Goal: Transaction & Acquisition: Subscribe to service/newsletter

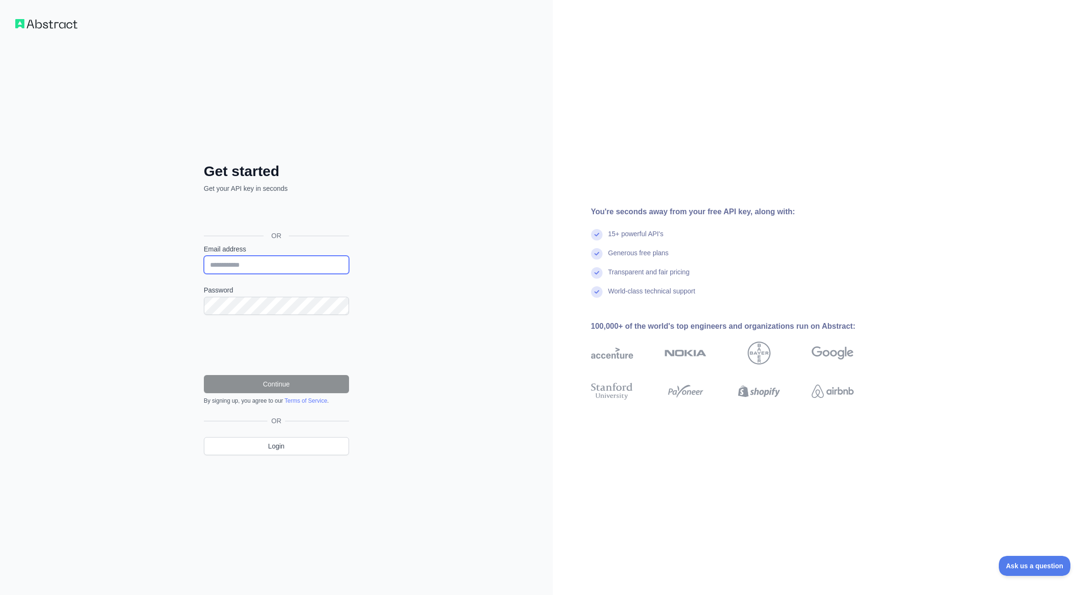
click at [279, 268] on input "Email address" at bounding box center [276, 265] width 145 height 18
type input "**********"
click at [303, 272] on input "**********" at bounding box center [276, 265] width 145 height 18
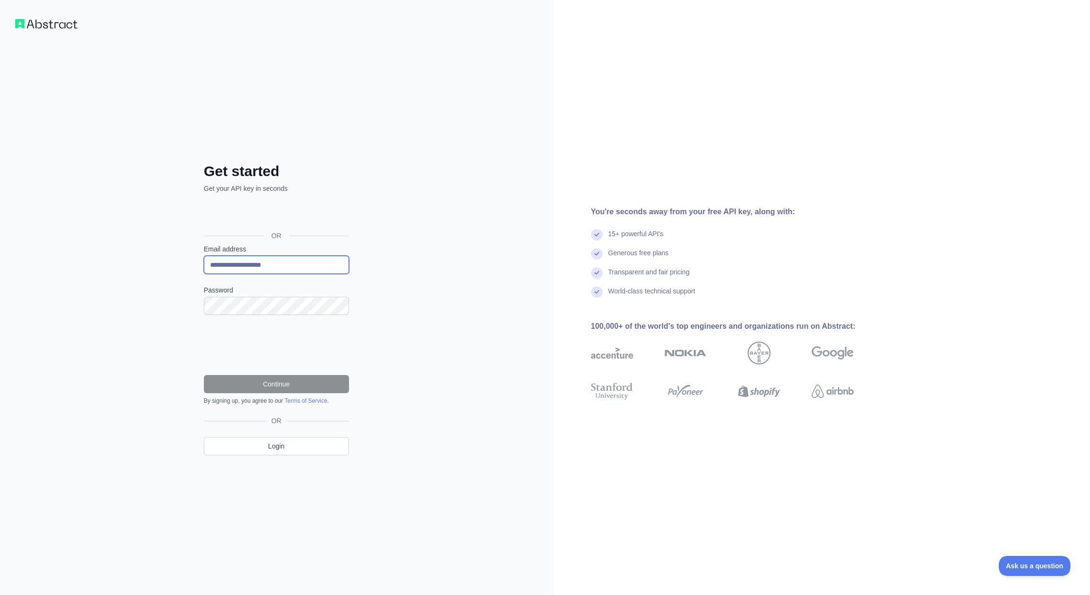
click at [303, 272] on input "**********" at bounding box center [276, 265] width 145 height 18
click at [233, 377] on button "Continue" at bounding box center [276, 384] width 145 height 18
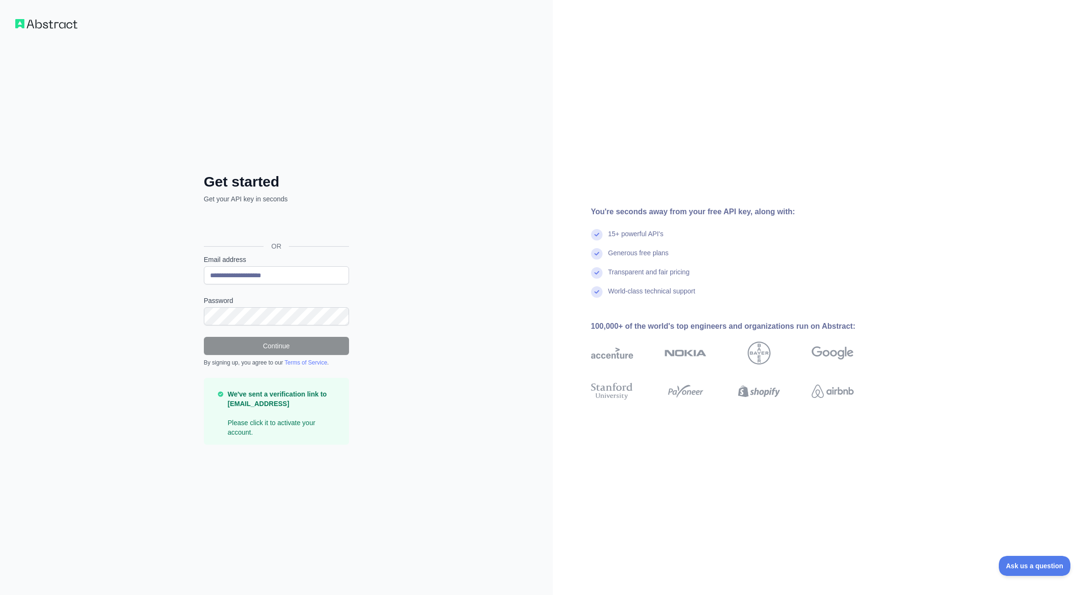
click at [489, 377] on div "**********" at bounding box center [276, 297] width 553 height 595
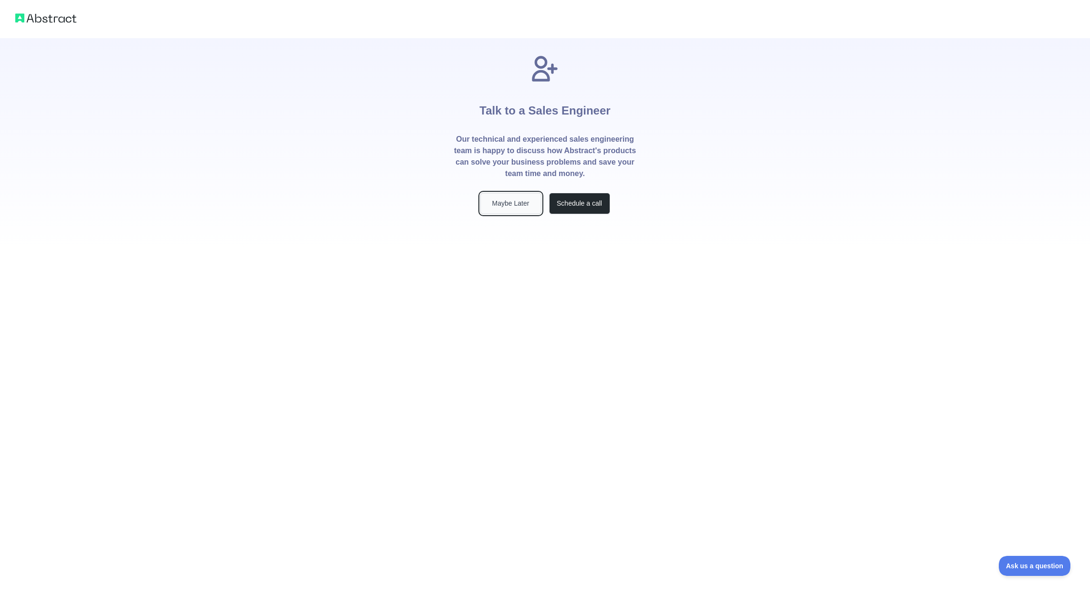
click at [515, 204] on button "Maybe Later" at bounding box center [510, 203] width 61 height 21
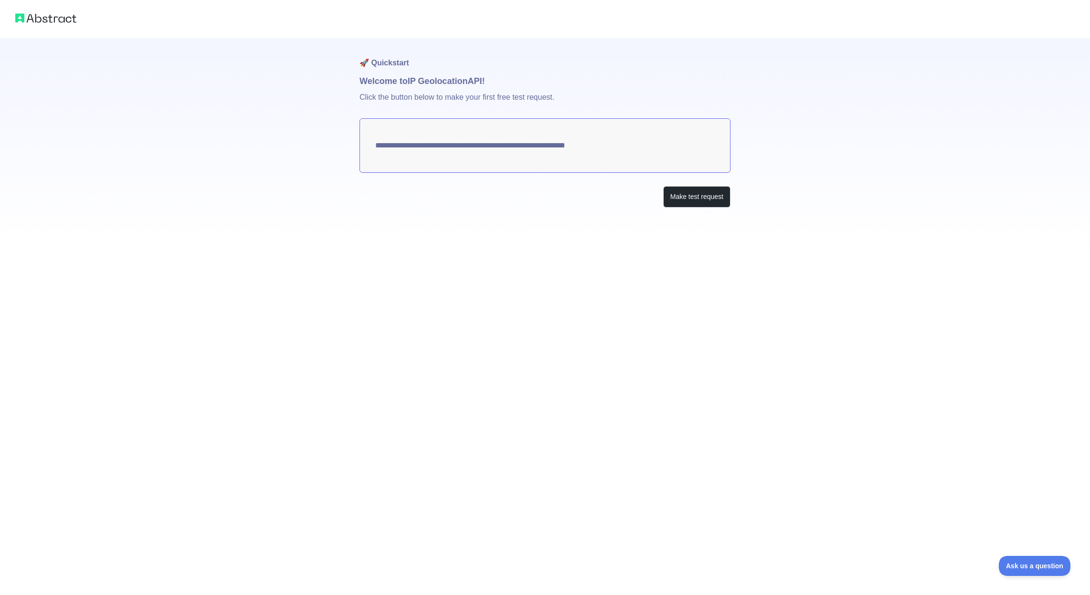
click at [453, 147] on textarea "**********" at bounding box center [544, 145] width 371 height 54
click at [671, 195] on button "Make test request" at bounding box center [696, 196] width 67 height 21
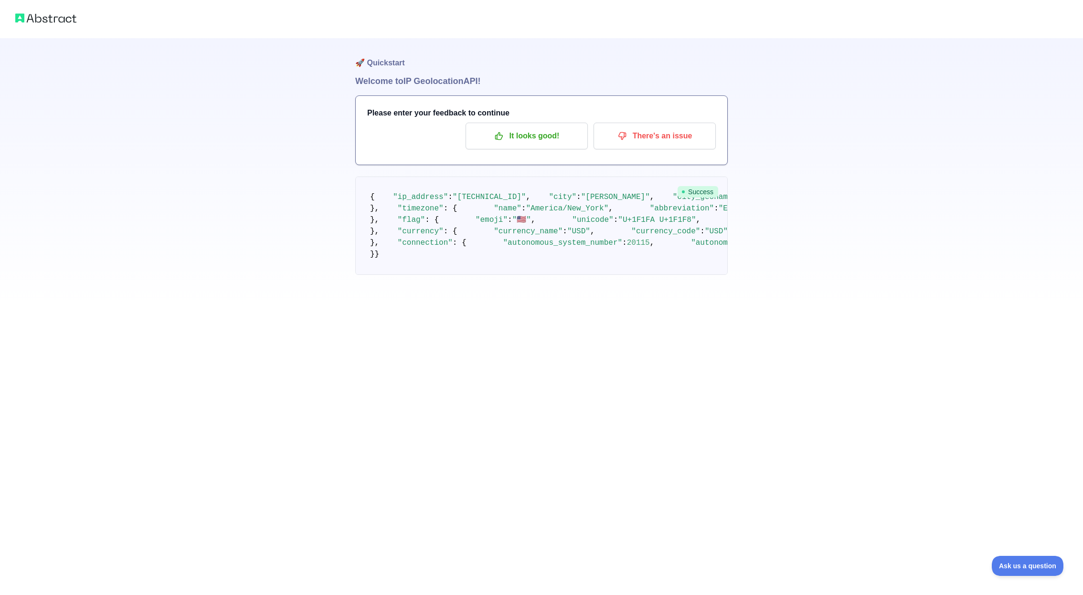
scroll to position [165, 0]
click at [442, 247] on span ""connection"" at bounding box center [425, 243] width 55 height 9
drag, startPoint x: 442, startPoint y: 460, endPoint x: 444, endPoint y: 506, distance: 45.9
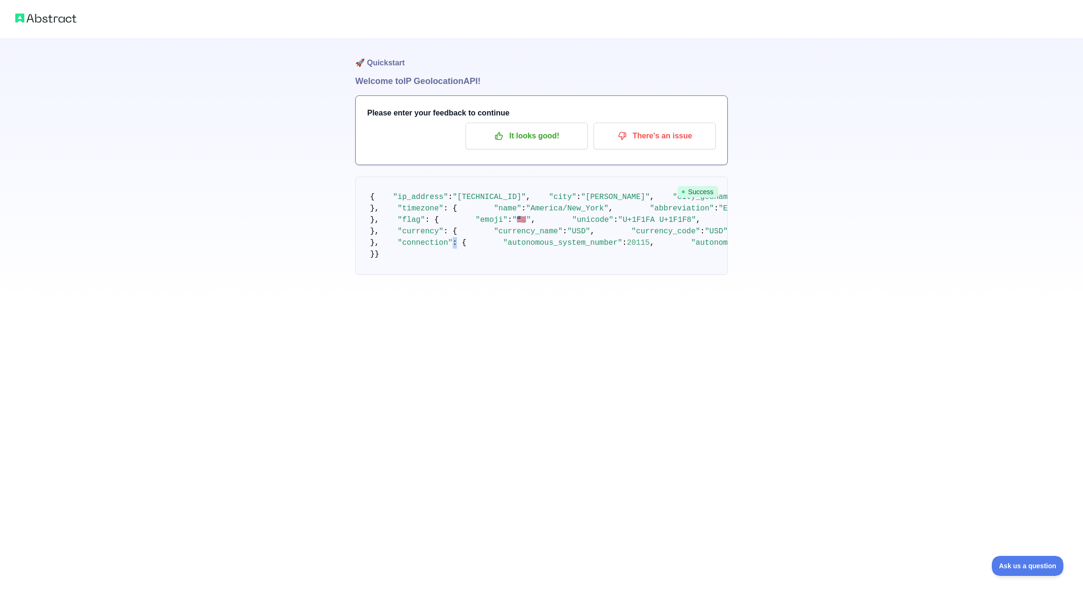
drag, startPoint x: 444, startPoint y: 506, endPoint x: 426, endPoint y: 465, distance: 44.2
click at [503, 247] on span ""autonomous_system_number"" at bounding box center [562, 243] width 119 height 9
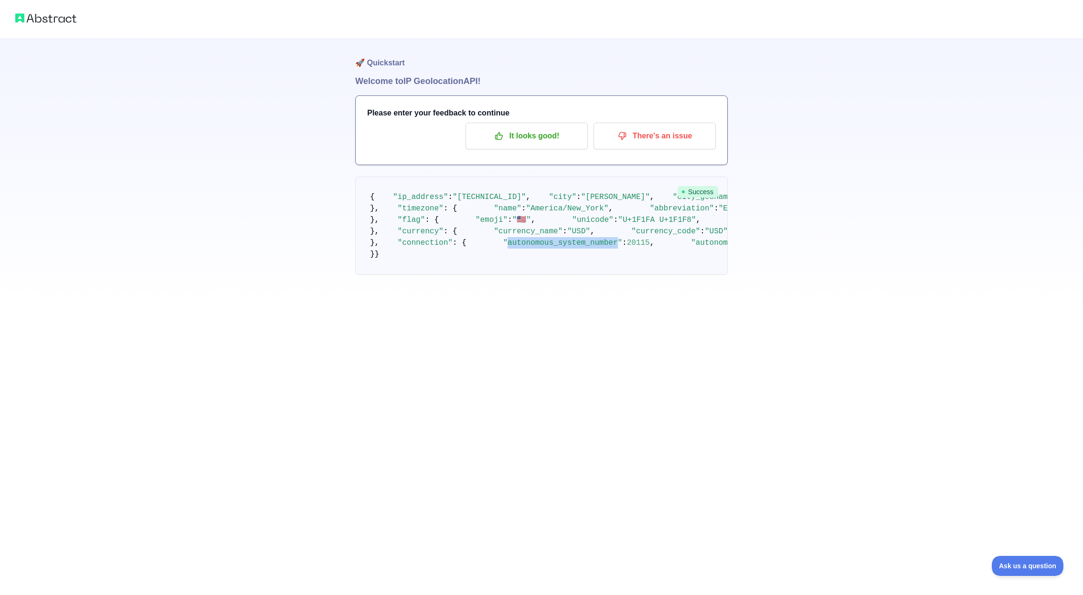
click at [503, 247] on span ""autonomous_system_number"" at bounding box center [562, 243] width 119 height 9
drag, startPoint x: 426, startPoint y: 465, endPoint x: 437, endPoint y: 511, distance: 47.7
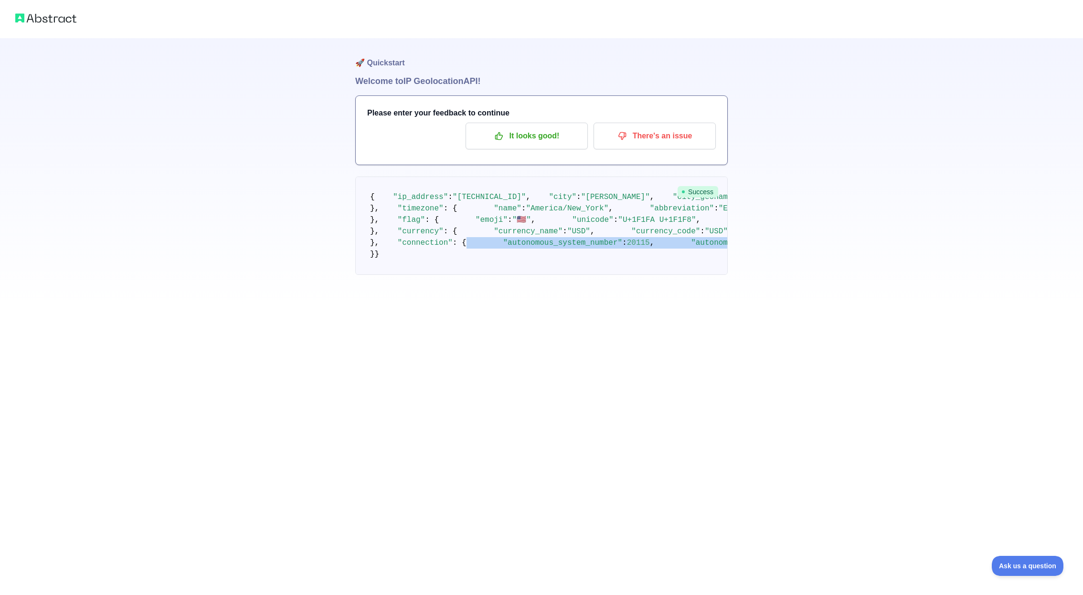
drag, startPoint x: 437, startPoint y: 511, endPoint x: 431, endPoint y: 470, distance: 41.6
click at [503, 247] on span ""autonomous_system_number"" at bounding box center [562, 243] width 119 height 9
drag, startPoint x: 430, startPoint y: 470, endPoint x: 435, endPoint y: 501, distance: 31.9
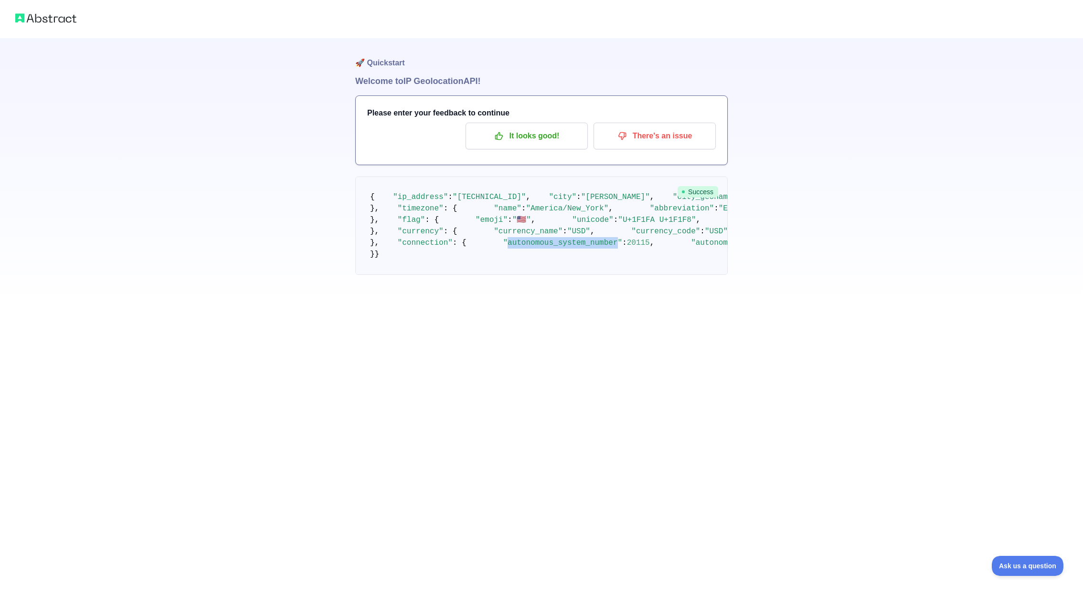
drag, startPoint x: 435, startPoint y: 501, endPoint x: 429, endPoint y: 468, distance: 33.9
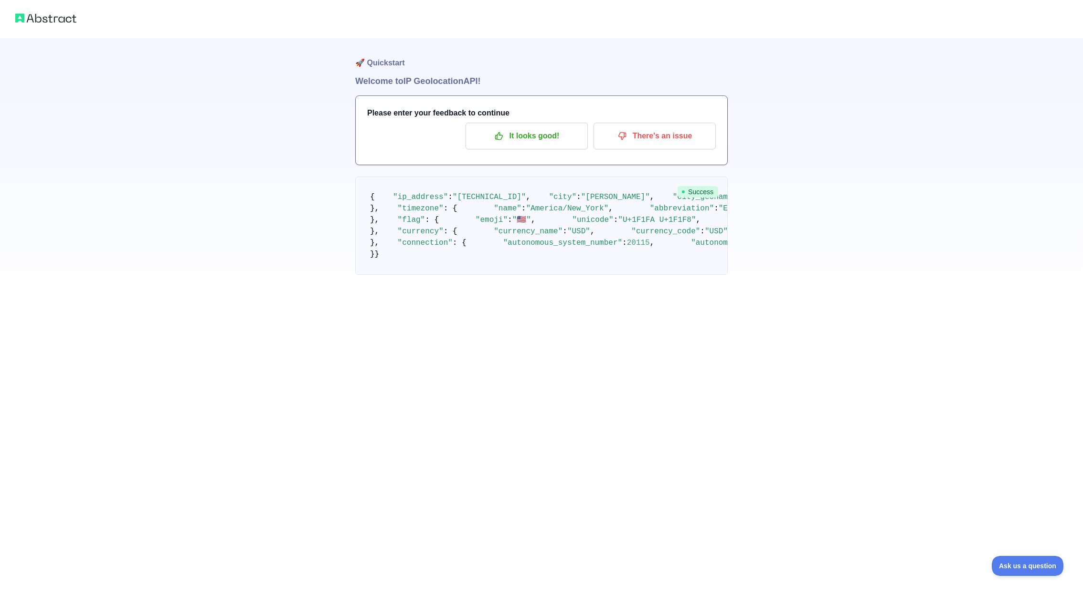
click at [503, 247] on span ""autonomous_system_number"" at bounding box center [562, 243] width 119 height 9
drag, startPoint x: 429, startPoint y: 467, endPoint x: 435, endPoint y: 501, distance: 34.4
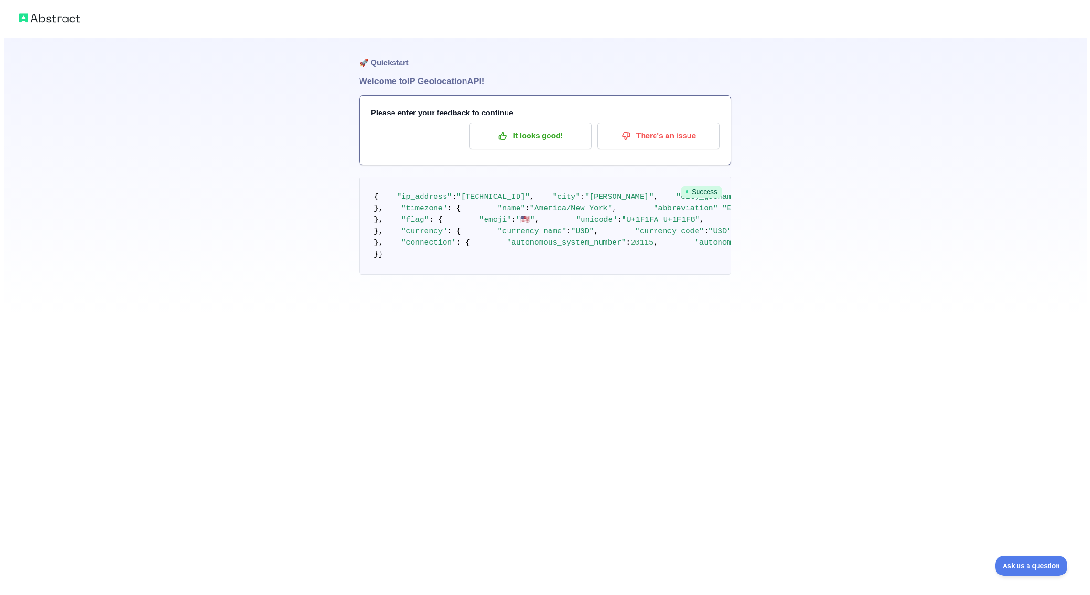
scroll to position [0, 0]
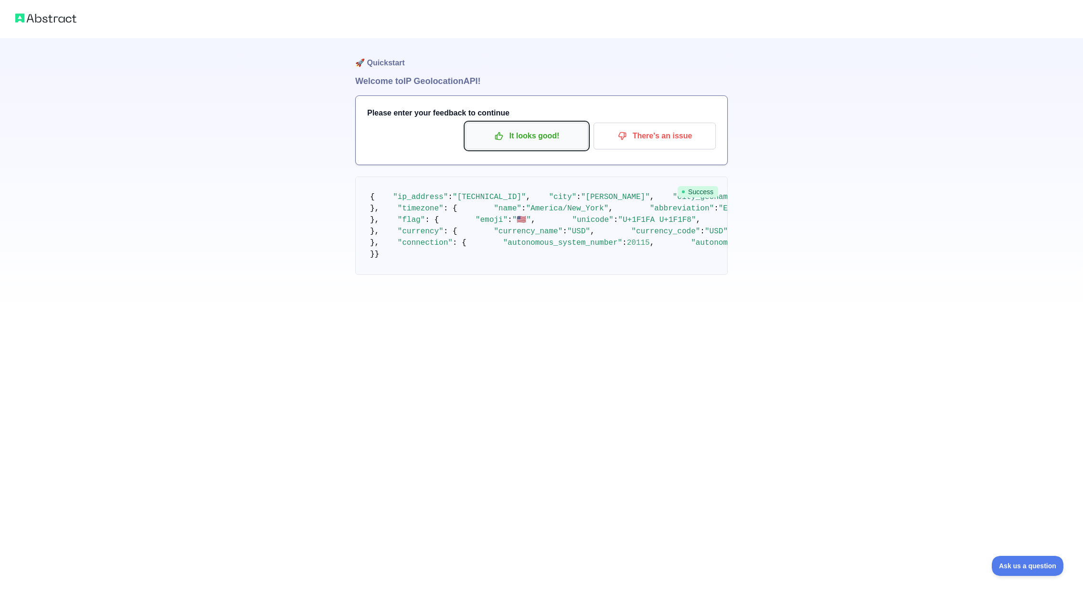
click at [559, 140] on p "It looks good!" at bounding box center [527, 136] width 108 height 16
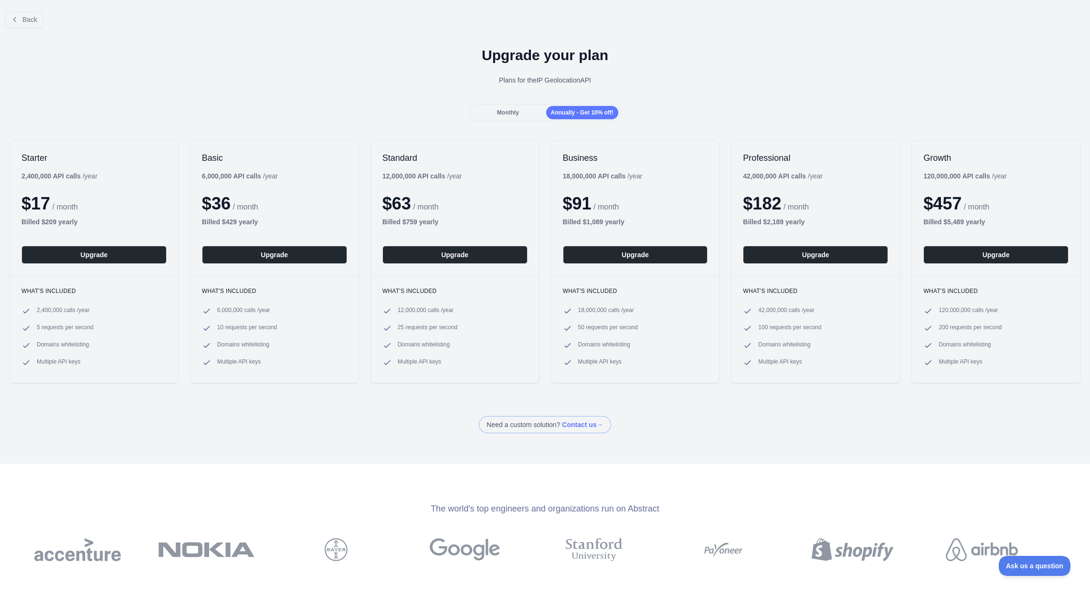
click at [518, 110] on div "Monthly" at bounding box center [508, 112] width 72 height 13
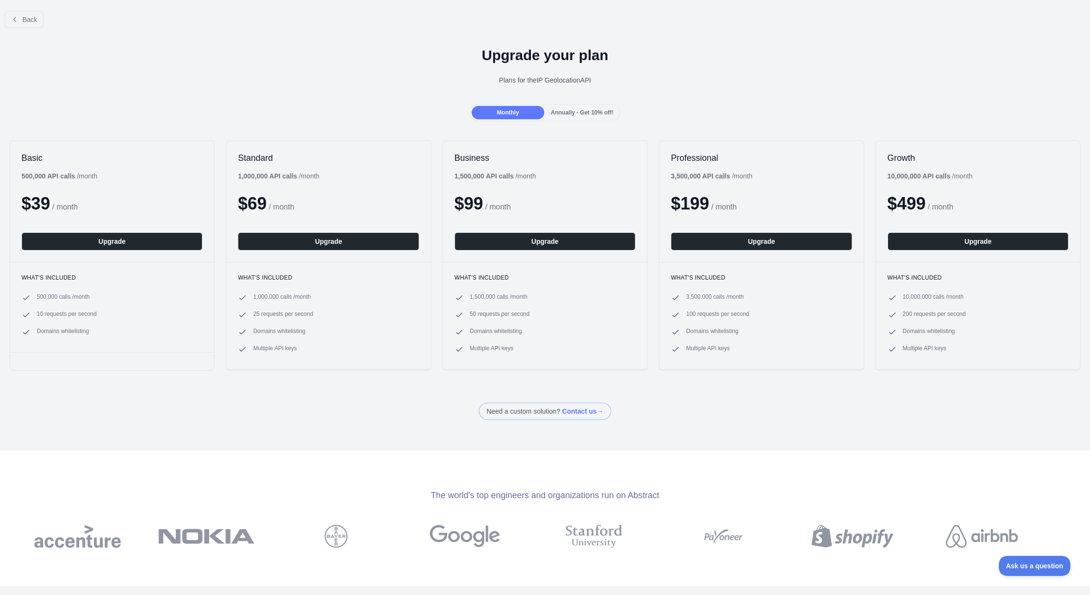
click at [569, 109] on div "Annually - Get 10% off!" at bounding box center [582, 112] width 72 height 13
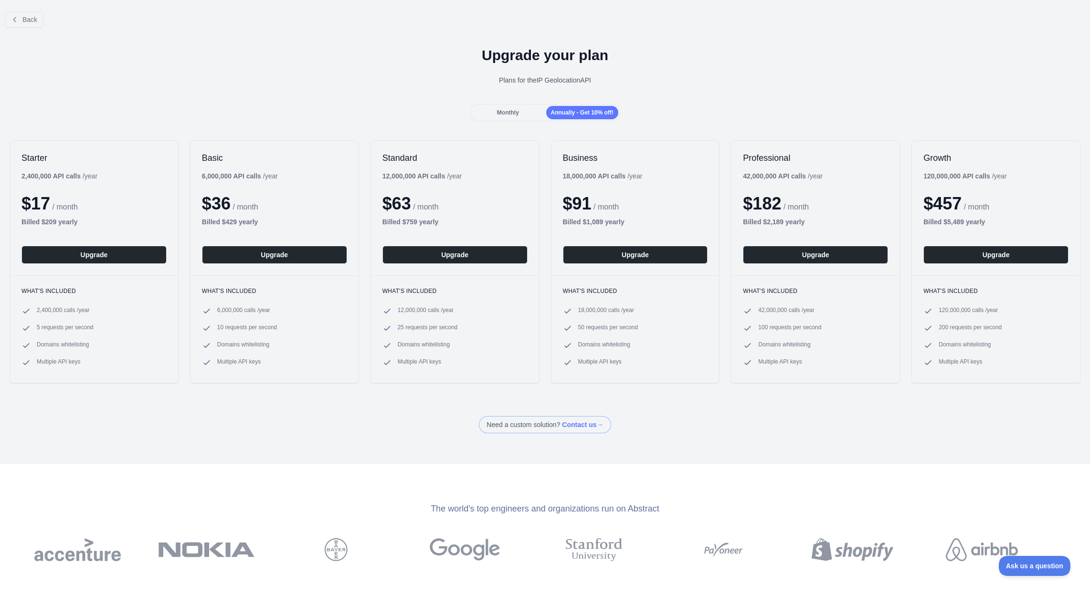
click at [82, 317] on ul "2,400,000 calls / year 5 requests per second Domains whitelisting Multiple API …" at bounding box center [93, 337] width 145 height 61
drag, startPoint x: 82, startPoint y: 317, endPoint x: 88, endPoint y: 375, distance: 59.1
click at [88, 376] on div "What's included 2,400,000 calls / year 5 requests per second Domains whitelisti…" at bounding box center [94, 328] width 168 height 107
click at [88, 375] on div "What's included 2,400,000 calls / year 5 requests per second Domains whitelisti…" at bounding box center [94, 328] width 168 height 107
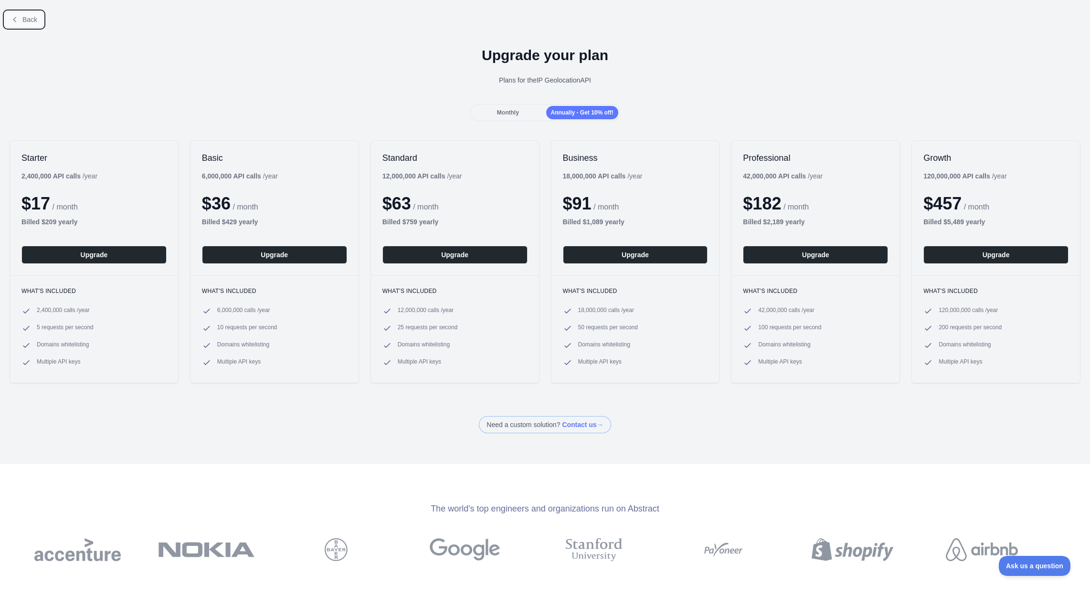
click at [24, 18] on span "Back" at bounding box center [29, 20] width 15 height 8
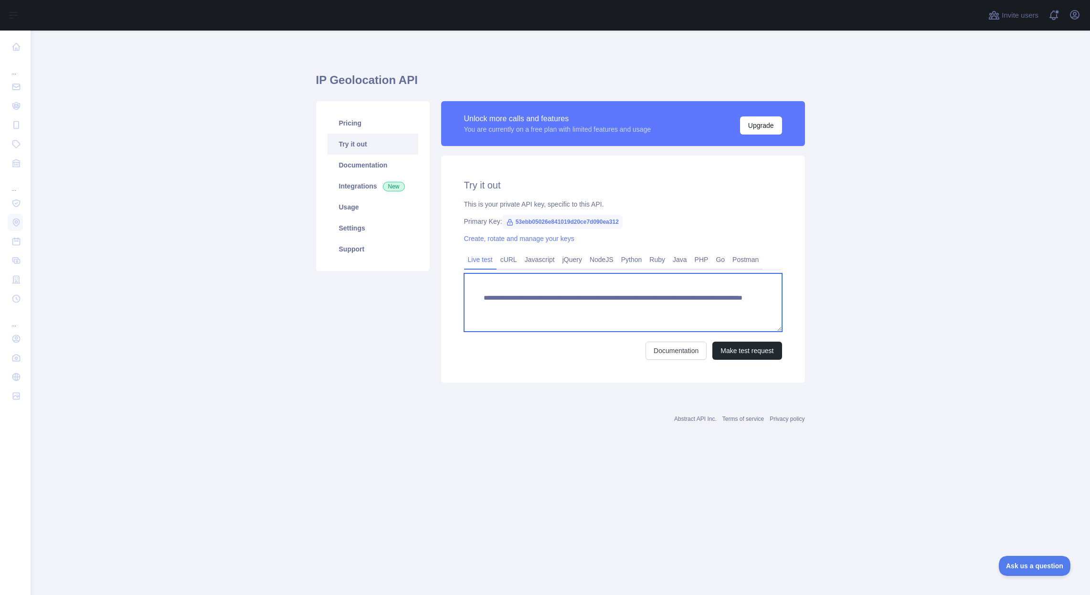
click at [539, 296] on textarea "**********" at bounding box center [623, 303] width 318 height 58
click at [234, 344] on main "**********" at bounding box center [560, 313] width 1059 height 565
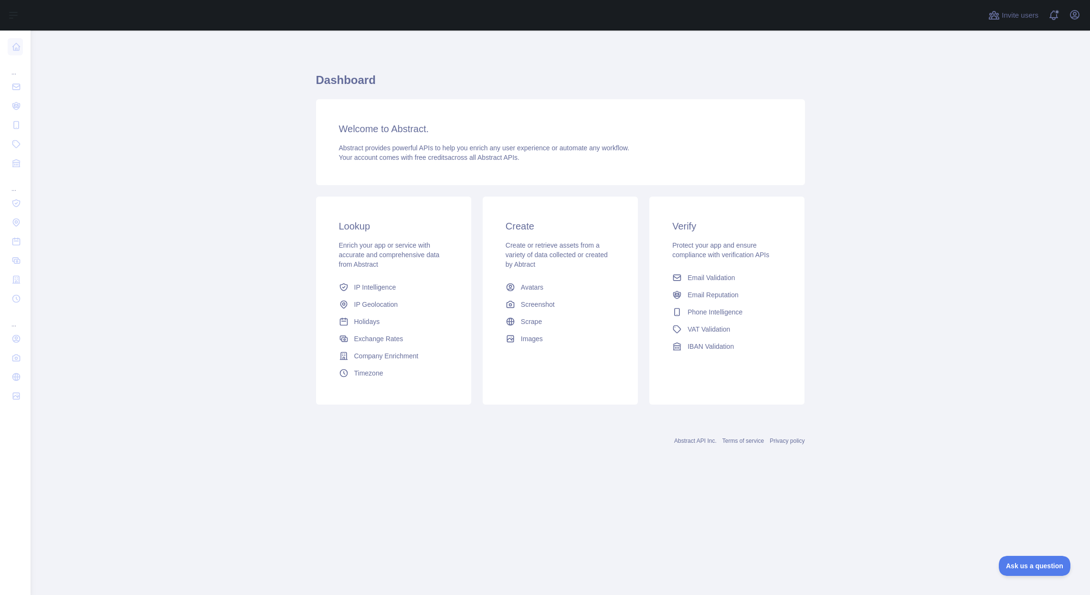
click at [405, 249] on span "Enrich your app or service with accurate and comprehensive data from Abstract" at bounding box center [389, 255] width 101 height 27
click at [414, 246] on span "Enrich your app or service with accurate and comprehensive data from Abstract" at bounding box center [389, 255] width 101 height 27
drag, startPoint x: 414, startPoint y: 246, endPoint x: 365, endPoint y: 246, distance: 49.2
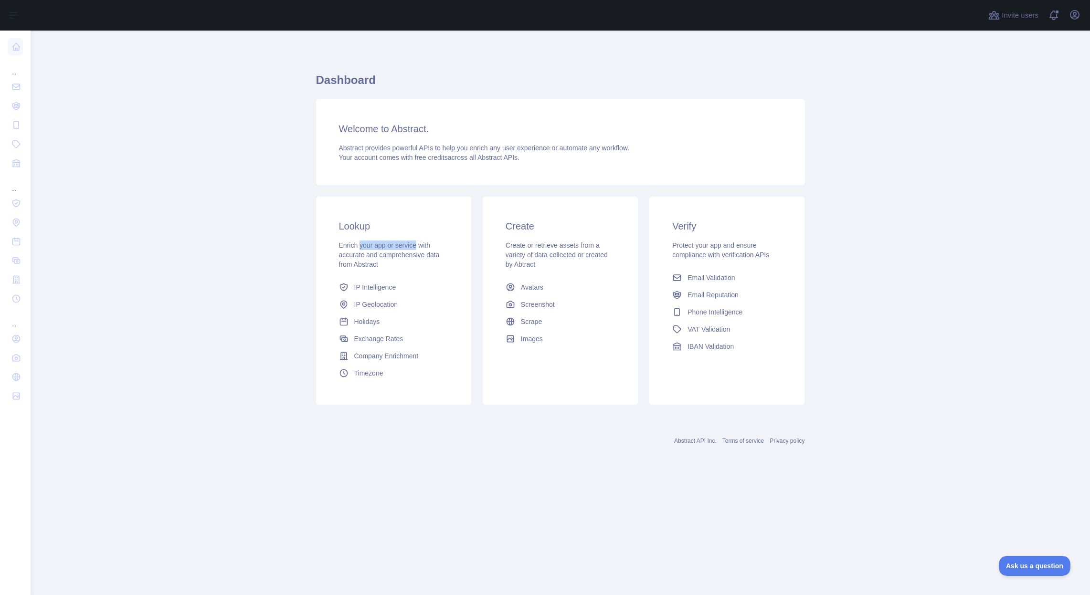
click at [365, 246] on span "Enrich your app or service with accurate and comprehensive data from Abstract" at bounding box center [389, 255] width 101 height 27
drag, startPoint x: 365, startPoint y: 246, endPoint x: 405, endPoint y: 252, distance: 40.9
click at [405, 252] on span "Enrich your app or service with accurate and comprehensive data from Abstract" at bounding box center [389, 255] width 101 height 27
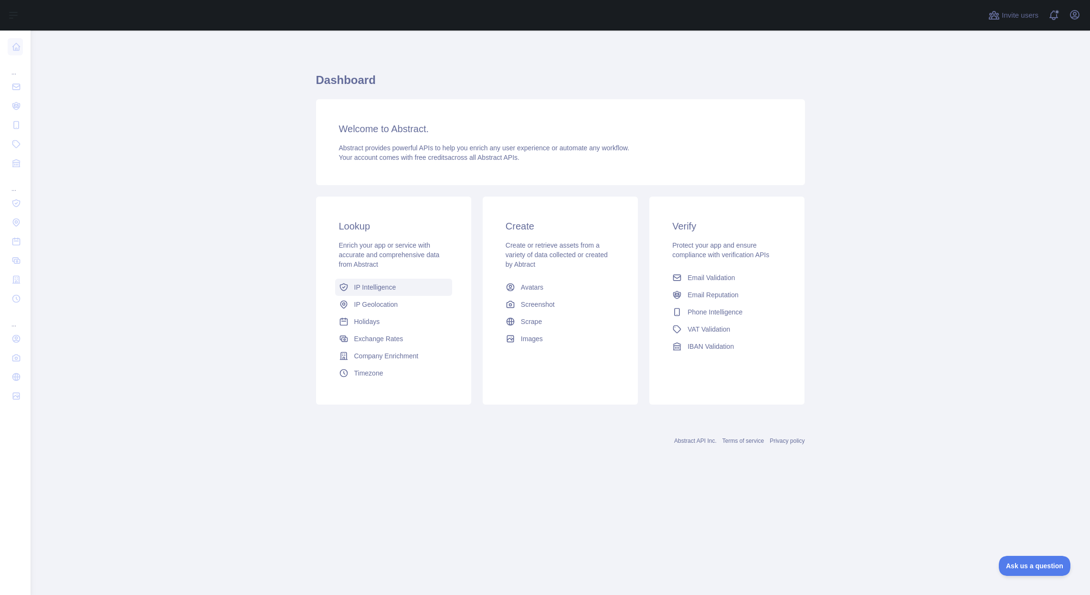
click at [381, 289] on span "IP Intelligence" at bounding box center [375, 288] width 42 height 10
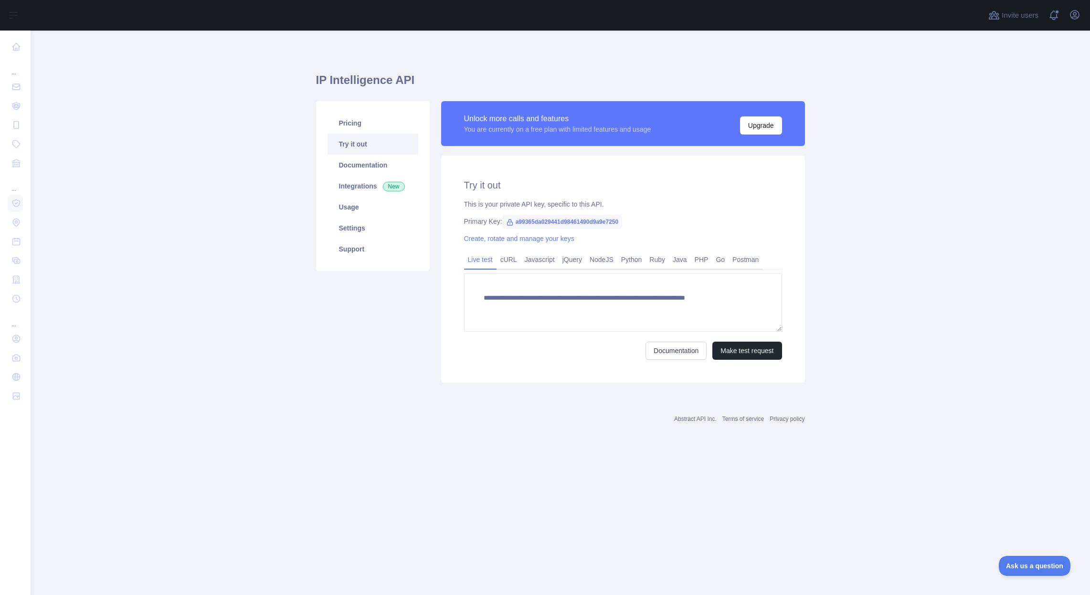
type textarea "**********"
click at [553, 308] on textarea "**********" at bounding box center [623, 303] width 318 height 58
click at [370, 164] on link "Documentation" at bounding box center [373, 165] width 91 height 21
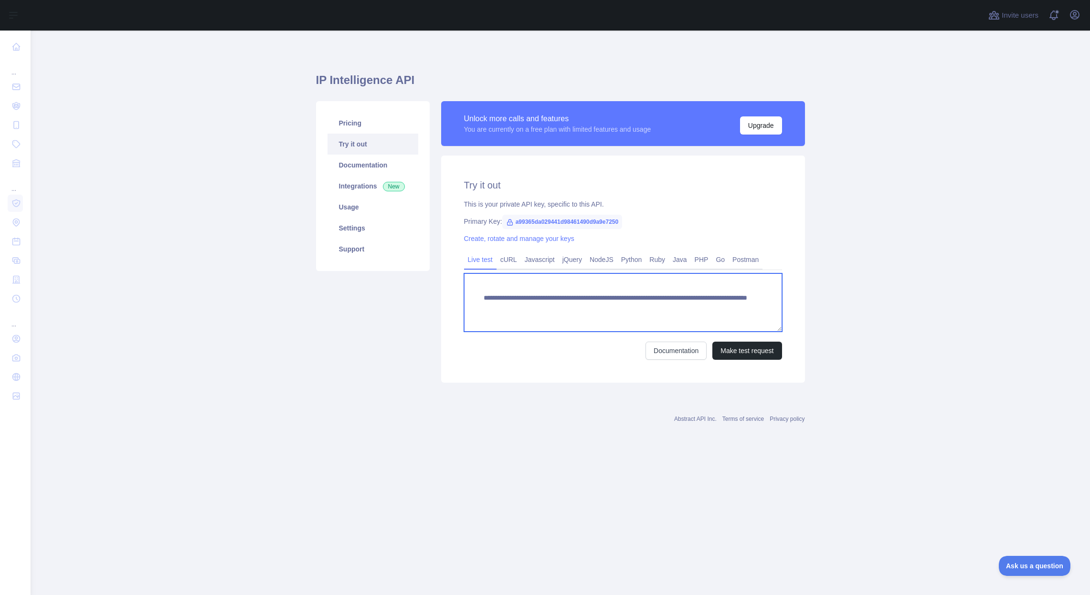
click at [505, 299] on textarea "**********" at bounding box center [623, 303] width 318 height 58
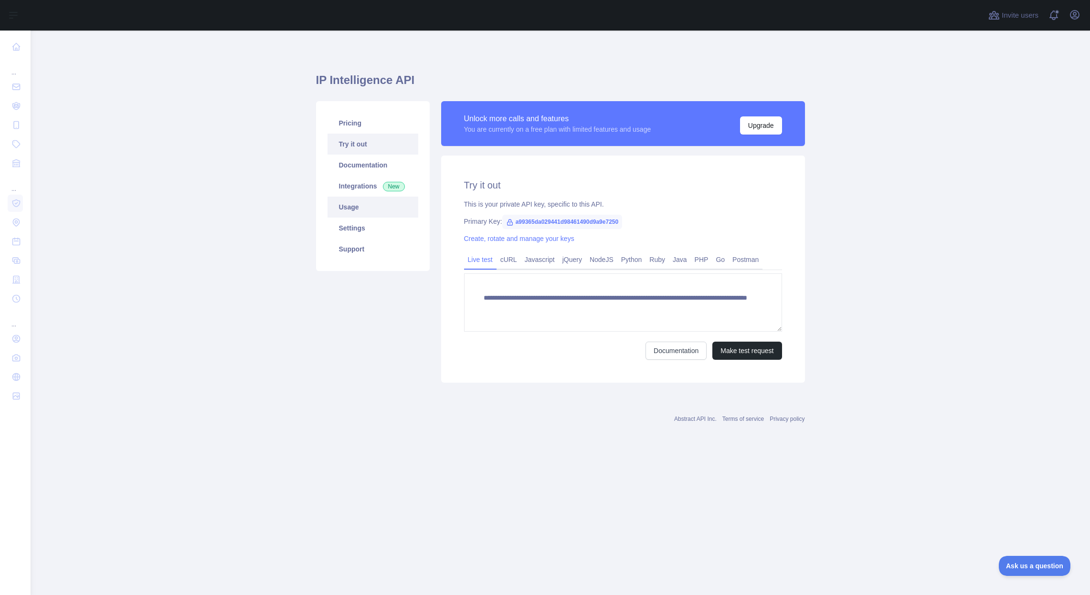
click at [371, 208] on link "Usage" at bounding box center [373, 207] width 91 height 21
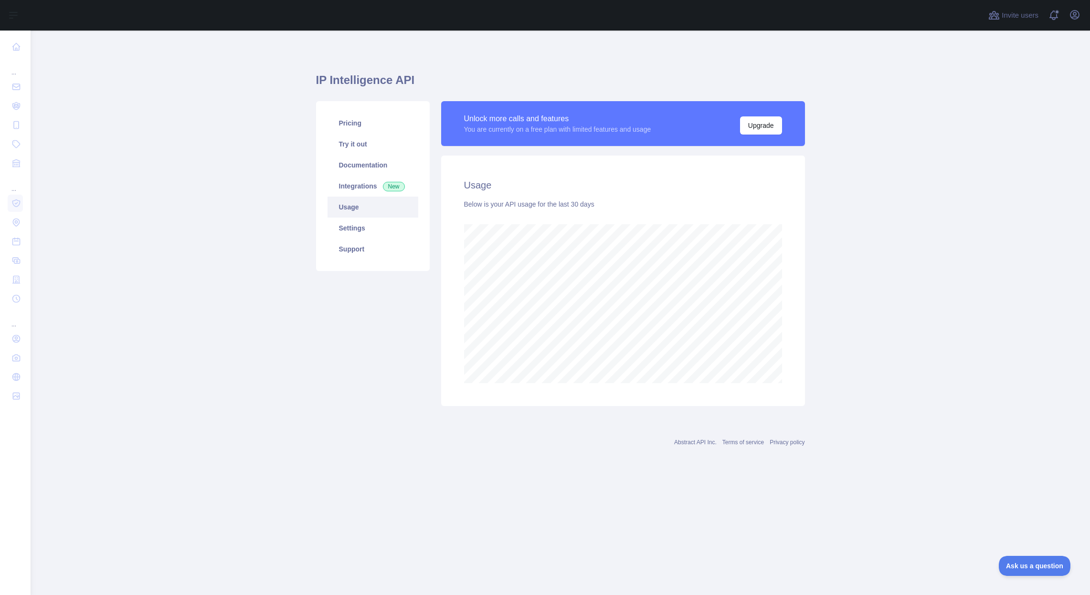
scroll to position [565, 1059]
click at [549, 131] on div "You are currently on a free plan with limited features and usage" at bounding box center [557, 130] width 187 height 10
click at [483, 133] on div "You are currently on a free plan with limited features and usage" at bounding box center [557, 130] width 187 height 10
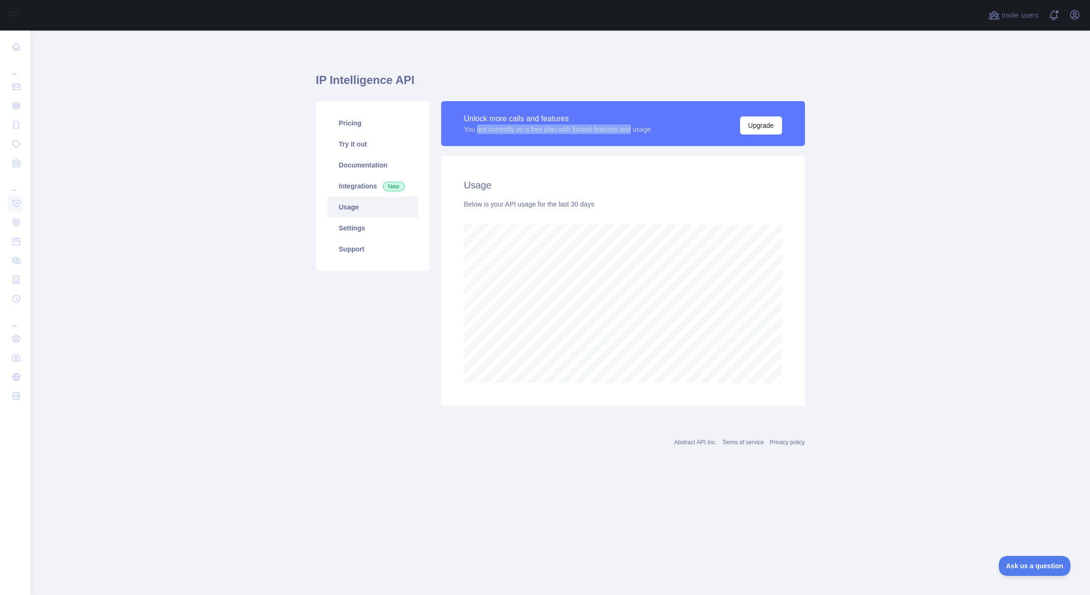
drag, startPoint x: 483, startPoint y: 133, endPoint x: 638, endPoint y: 126, distance: 155.3
click at [638, 126] on div "You are currently on a free plan with limited features and usage" at bounding box center [557, 130] width 187 height 10
drag, startPoint x: 638, startPoint y: 126, endPoint x: 502, endPoint y: 125, distance: 136.1
click at [502, 125] on div "You are currently on a free plan with limited features and usage" at bounding box center [557, 130] width 187 height 10
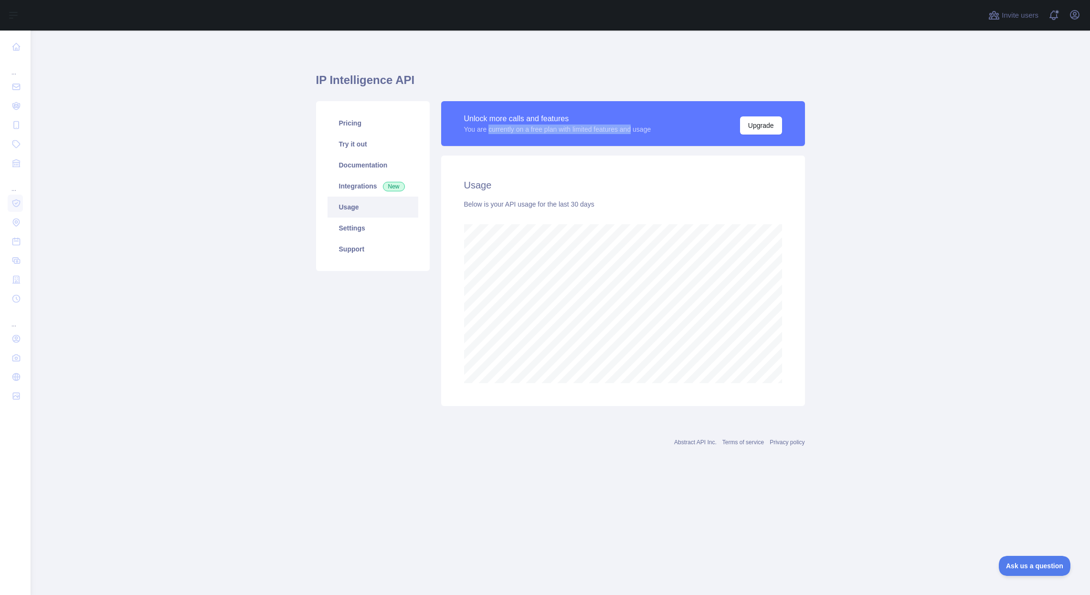
click at [502, 125] on div "You are currently on a free plan with limited features and usage" at bounding box center [557, 130] width 187 height 10
click at [376, 227] on link "Settings" at bounding box center [373, 228] width 91 height 21
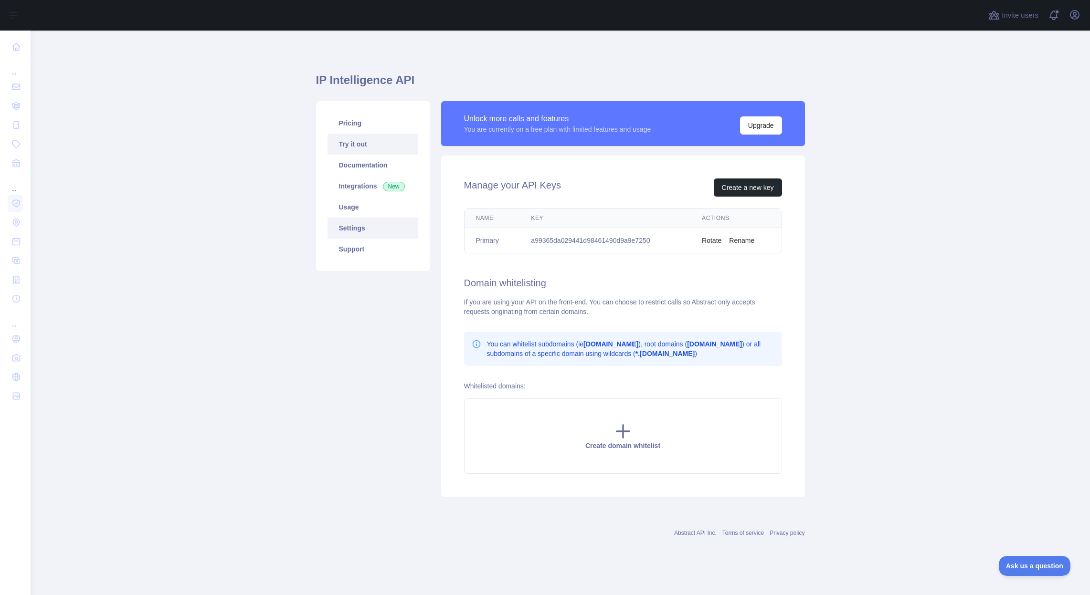
click at [360, 145] on link "Try it out" at bounding box center [373, 144] width 91 height 21
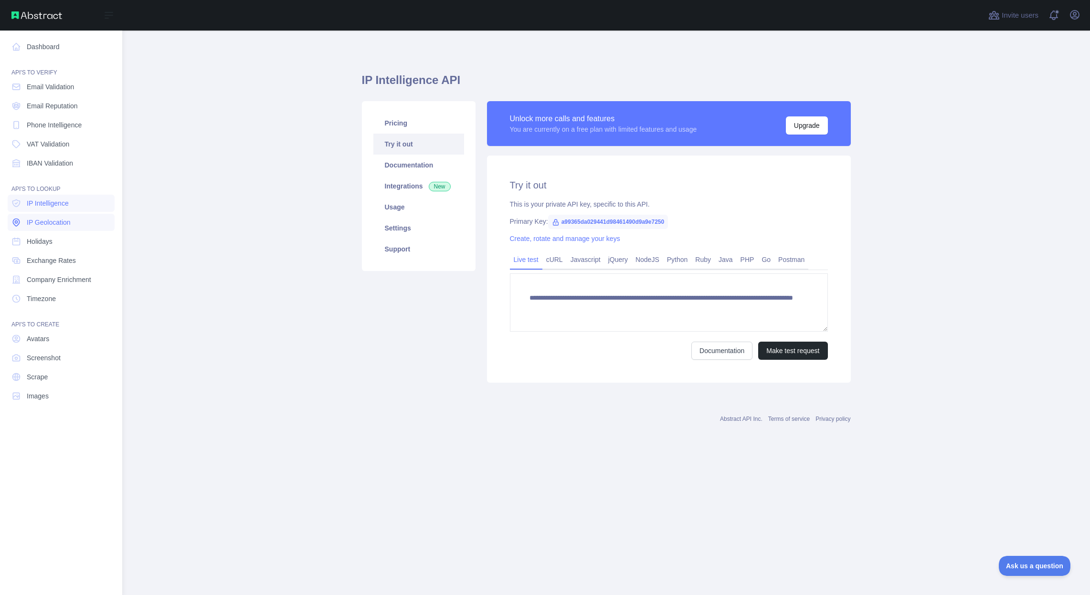
click at [51, 230] on link "IP Geolocation" at bounding box center [61, 222] width 107 height 17
click at [60, 53] on link "Dashboard" at bounding box center [61, 46] width 107 height 17
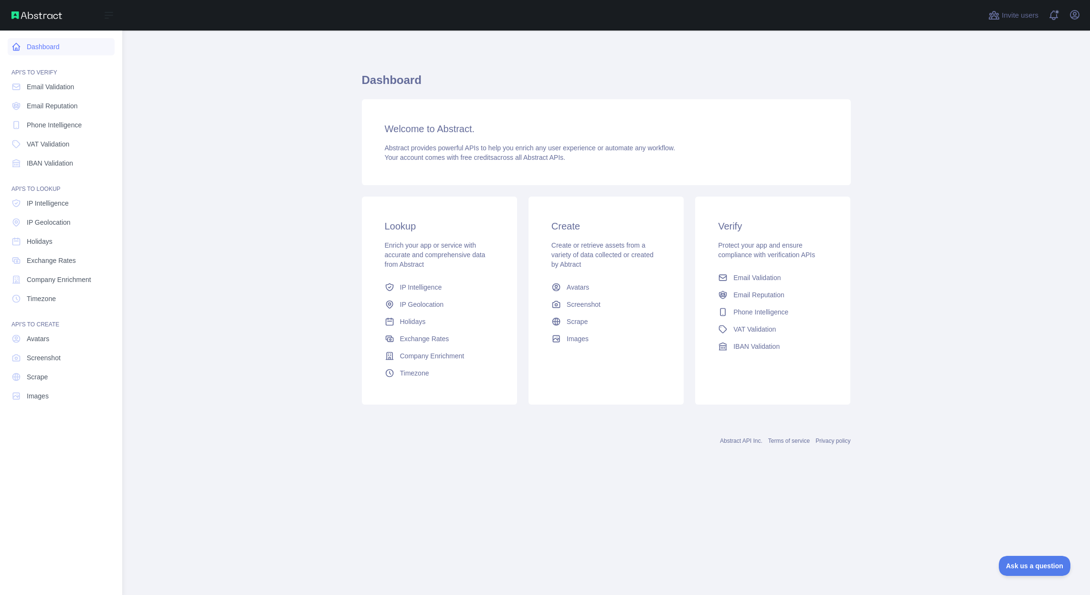
click at [42, 44] on link "Dashboard" at bounding box center [61, 46] width 107 height 17
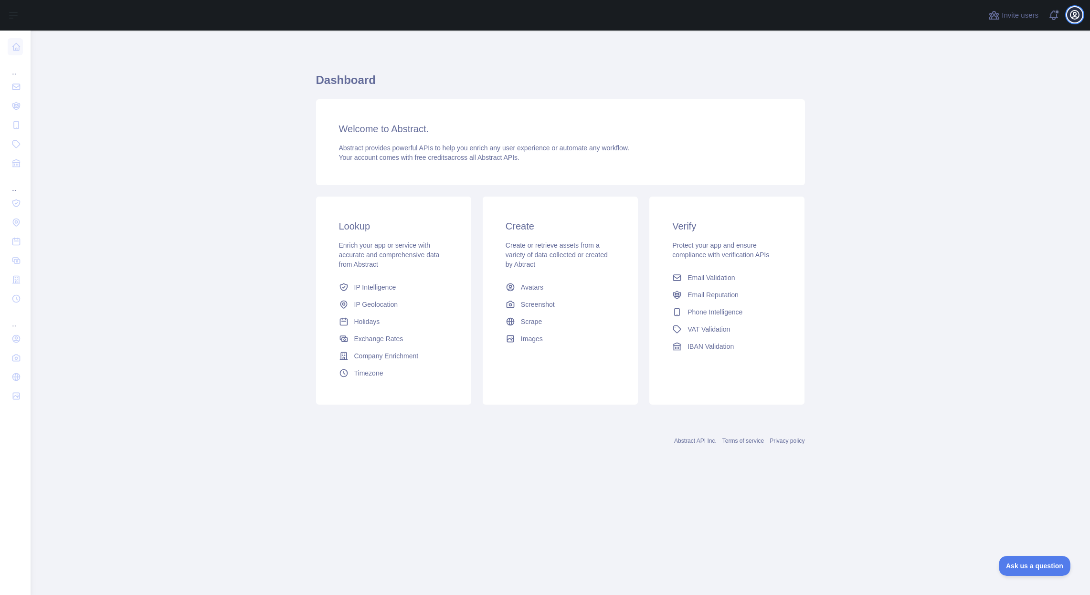
click at [1076, 15] on icon "button" at bounding box center [1074, 14] width 11 height 11
click at [1026, 73] on link "Account settings" at bounding box center [1028, 69] width 107 height 17
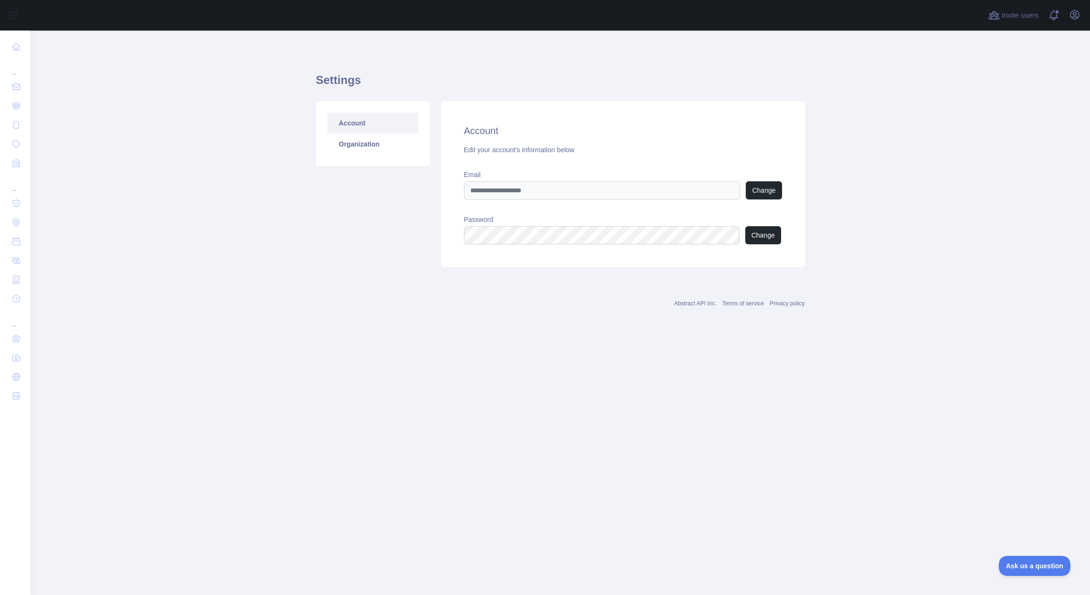
click at [381, 155] on div "Account Organization" at bounding box center [373, 133] width 114 height 65
click at [1068, 22] on div "Open user menu" at bounding box center [1074, 15] width 15 height 17
click at [1076, 20] on icon "button" at bounding box center [1074, 14] width 11 height 11
click at [1011, 100] on button "Billing" at bounding box center [1028, 103] width 107 height 17
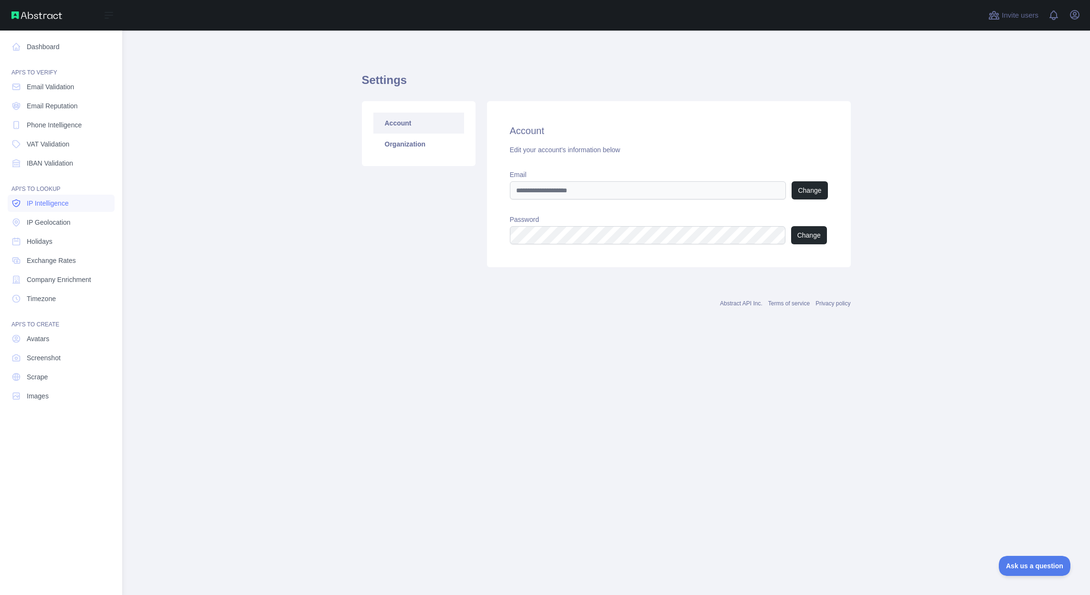
click at [20, 201] on icon at bounding box center [15, 203] width 7 height 7
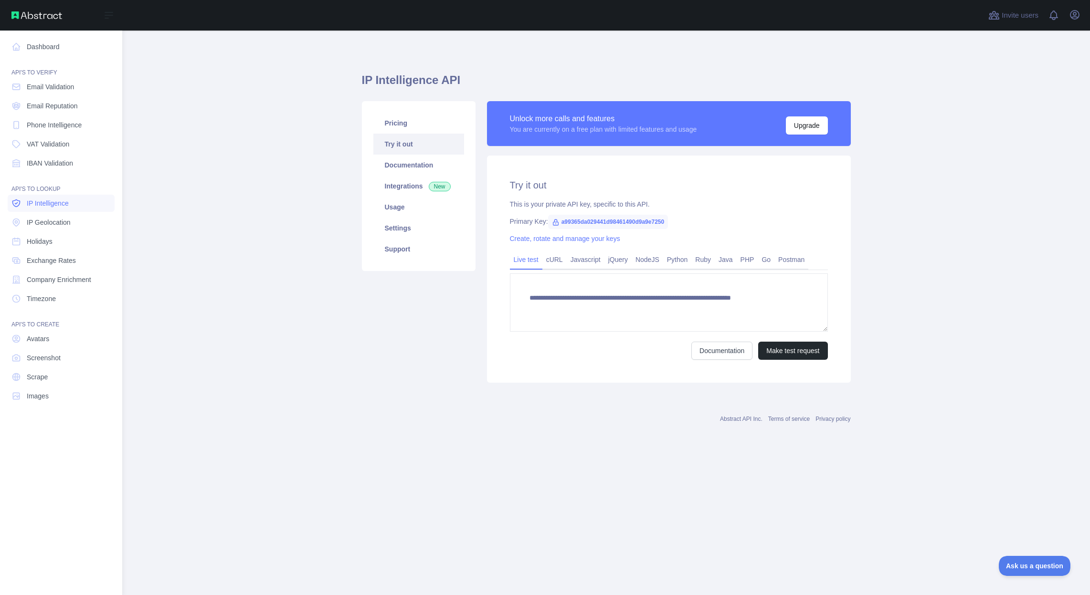
type textarea "**********"
